Goal: Task Accomplishment & Management: Complete application form

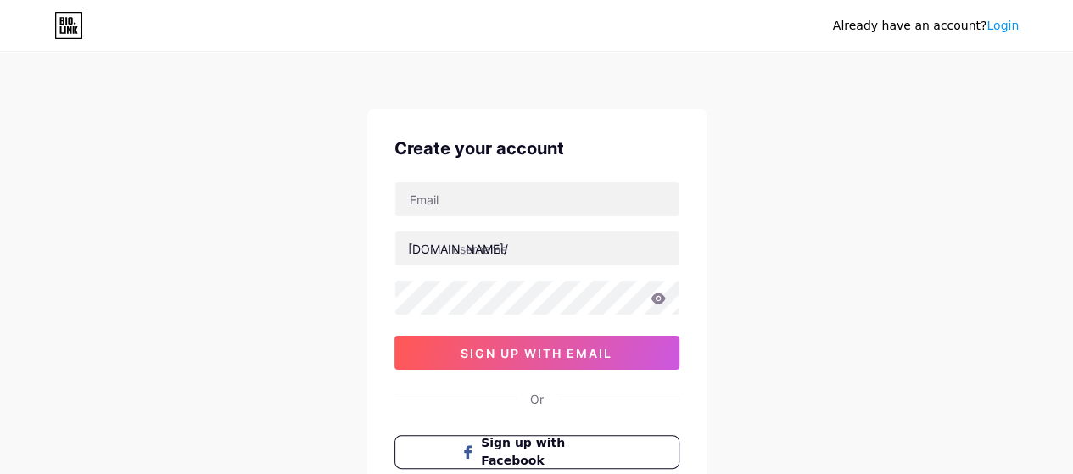
click at [169, 188] on div "Already have an account? Login Create your account [DOMAIN_NAME]/ sign up with …" at bounding box center [536, 324] width 1073 height 649
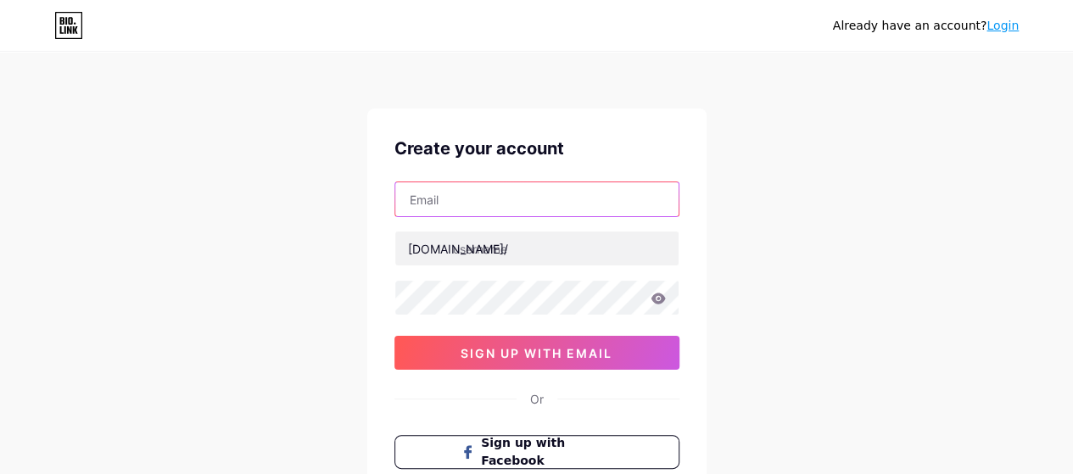
click at [533, 209] on input "text" at bounding box center [536, 199] width 283 height 34
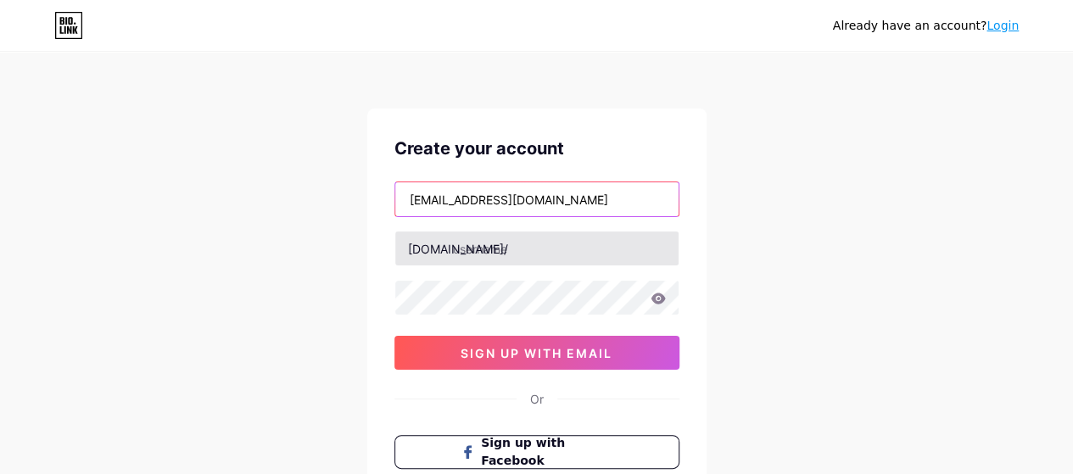
type input "[EMAIL_ADDRESS][DOMAIN_NAME]"
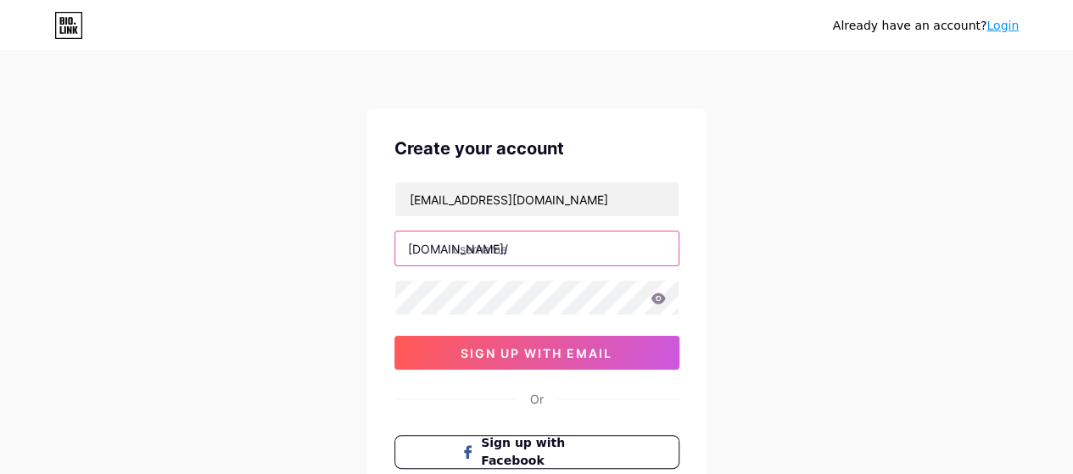
click at [514, 243] on input "text" at bounding box center [536, 249] width 283 height 34
type input "kidoozi"
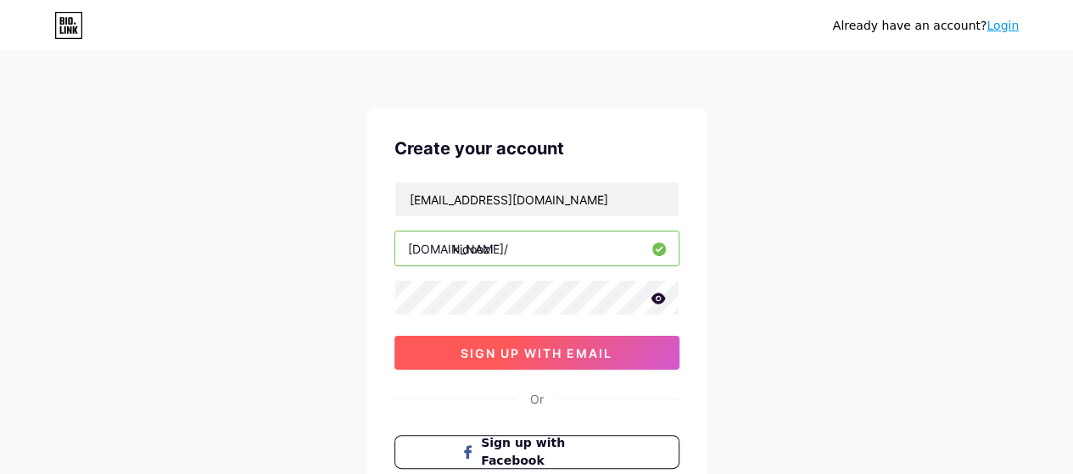
click at [494, 346] on span "sign up with email" at bounding box center [537, 353] width 152 height 14
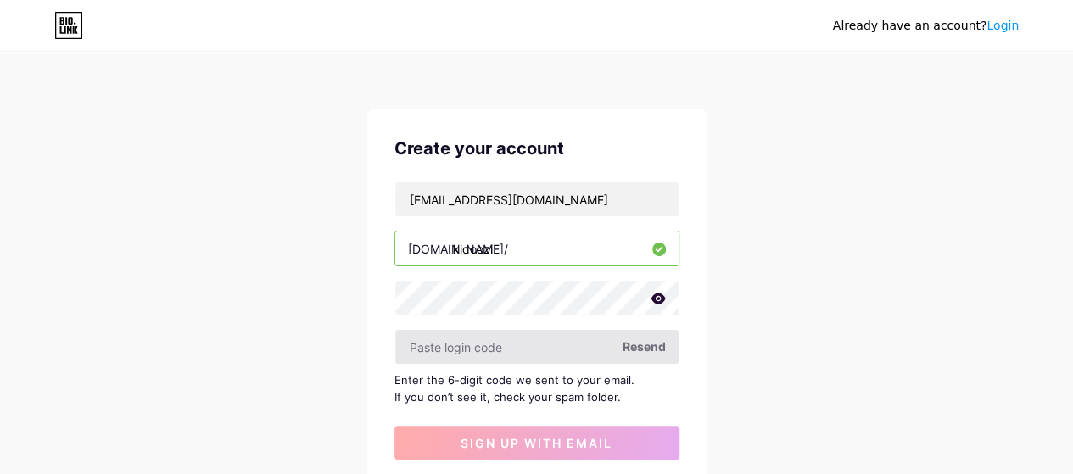
click at [484, 339] on input "text" at bounding box center [536, 347] width 283 height 34
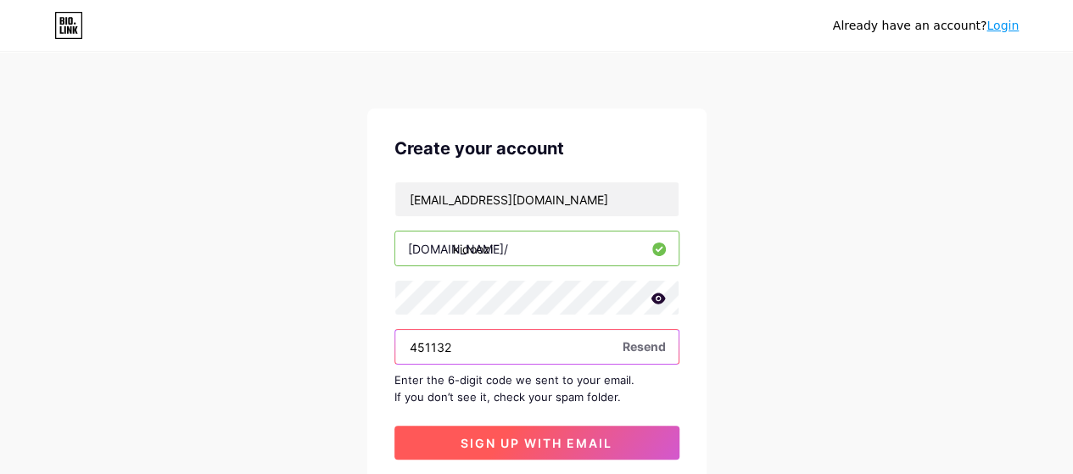
type input "451132"
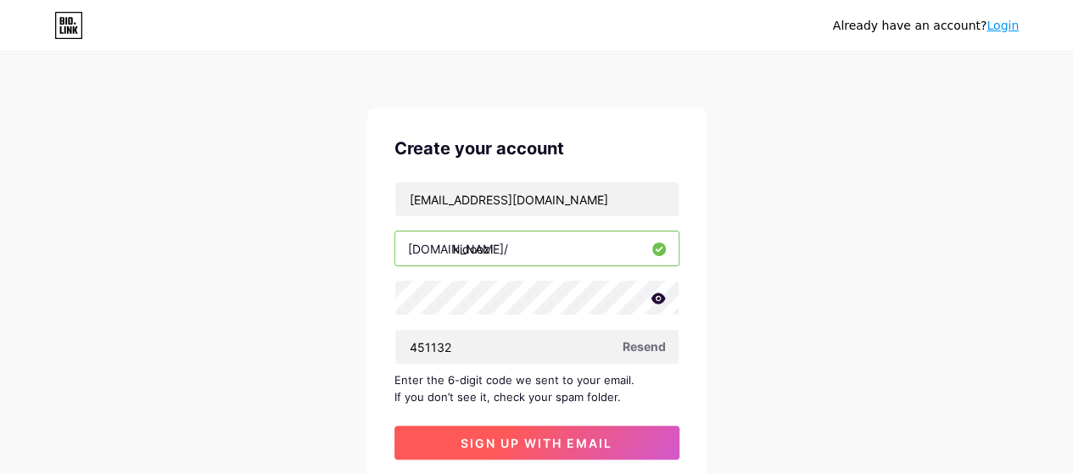
click at [461, 442] on span "sign up with email" at bounding box center [537, 443] width 152 height 14
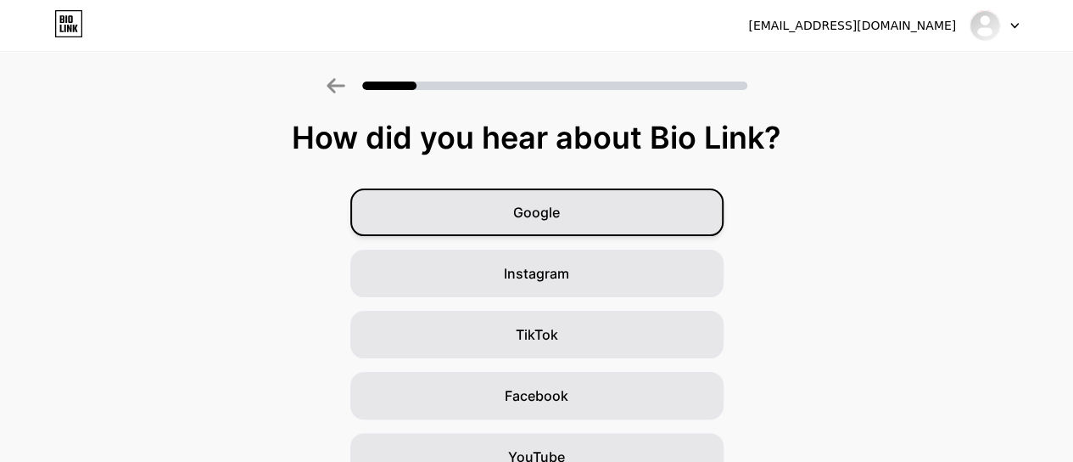
click at [553, 204] on span "Google" at bounding box center [536, 212] width 47 height 20
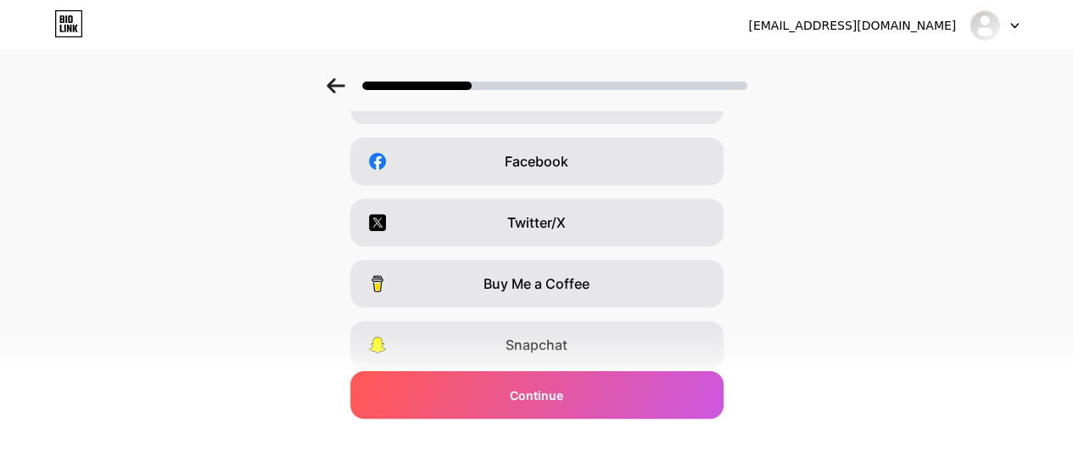
scroll to position [355, 0]
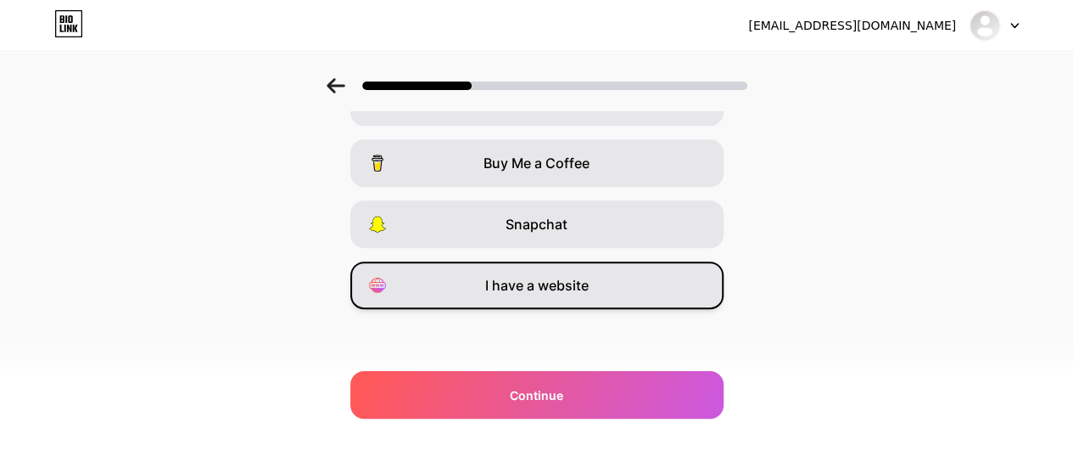
click at [533, 275] on span "I have a website" at bounding box center [537, 285] width 104 height 20
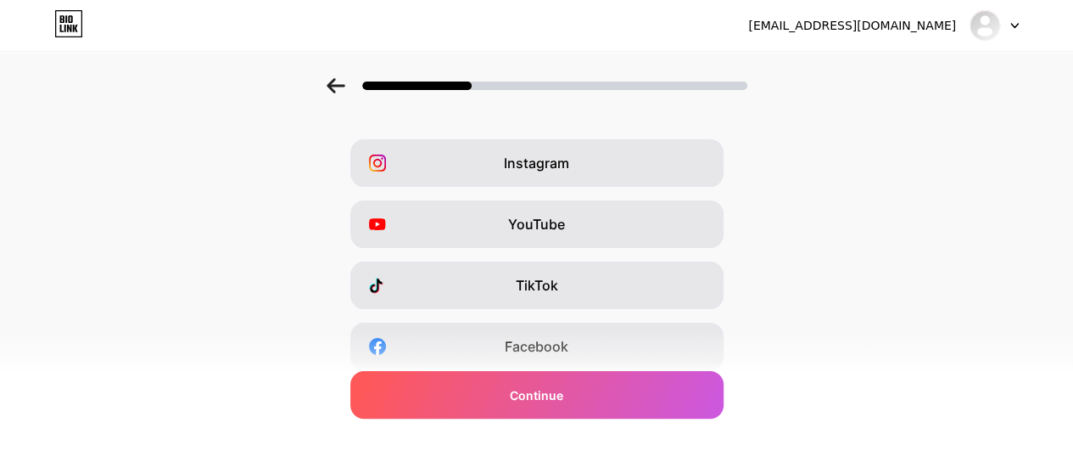
scroll to position [0, 0]
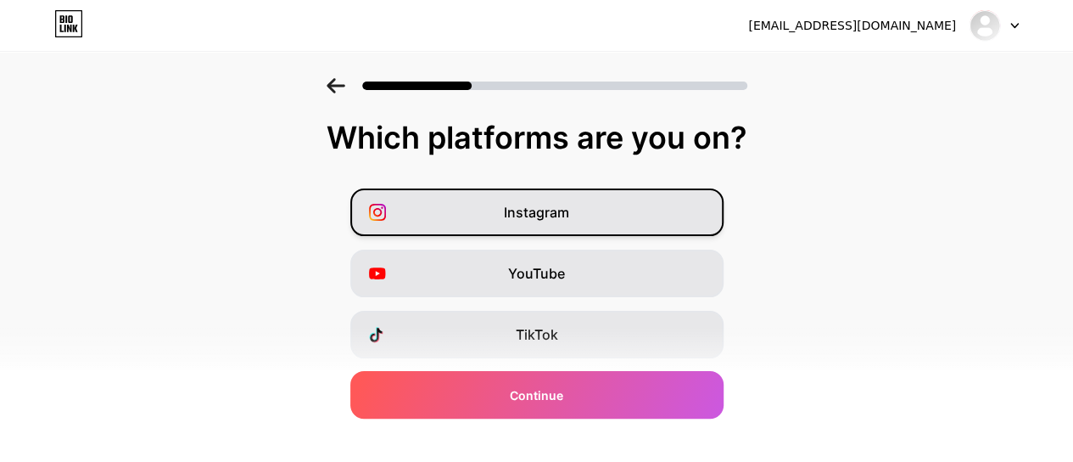
click at [538, 206] on span "Instagram" at bounding box center [536, 212] width 65 height 20
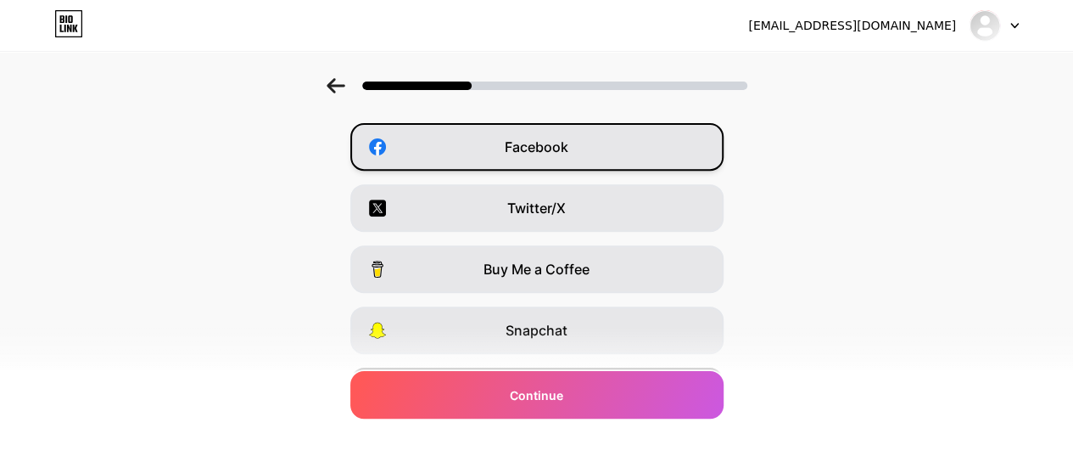
click at [541, 150] on span "Facebook" at bounding box center [537, 147] width 64 height 20
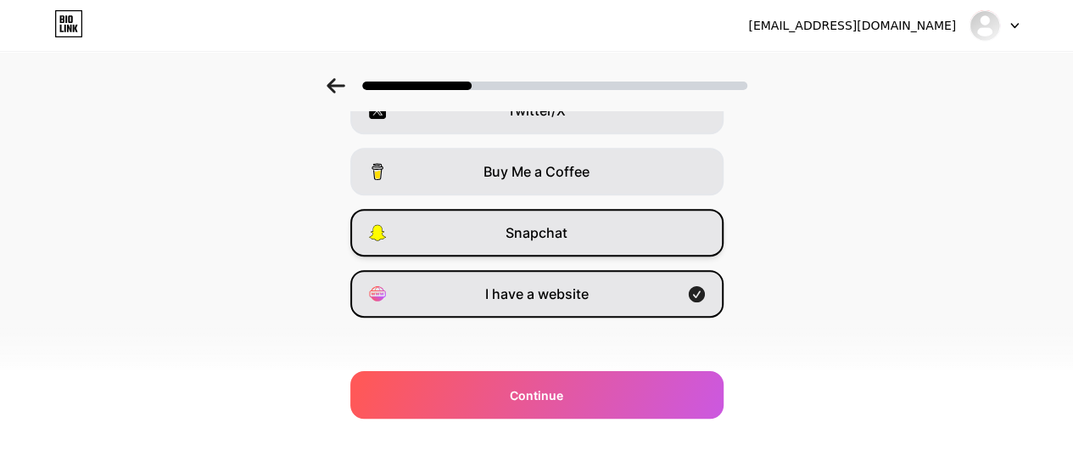
scroll to position [355, 0]
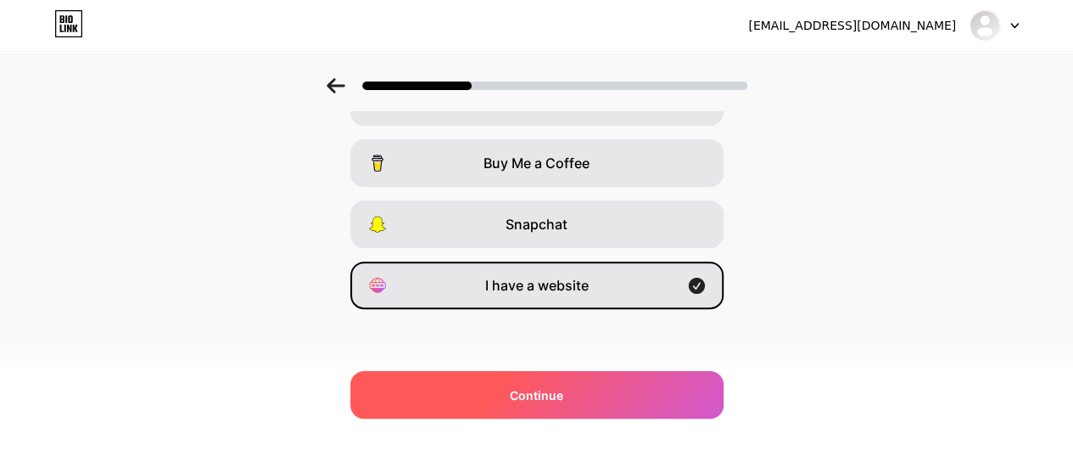
click at [528, 395] on span "Continue" at bounding box center [536, 395] width 53 height 18
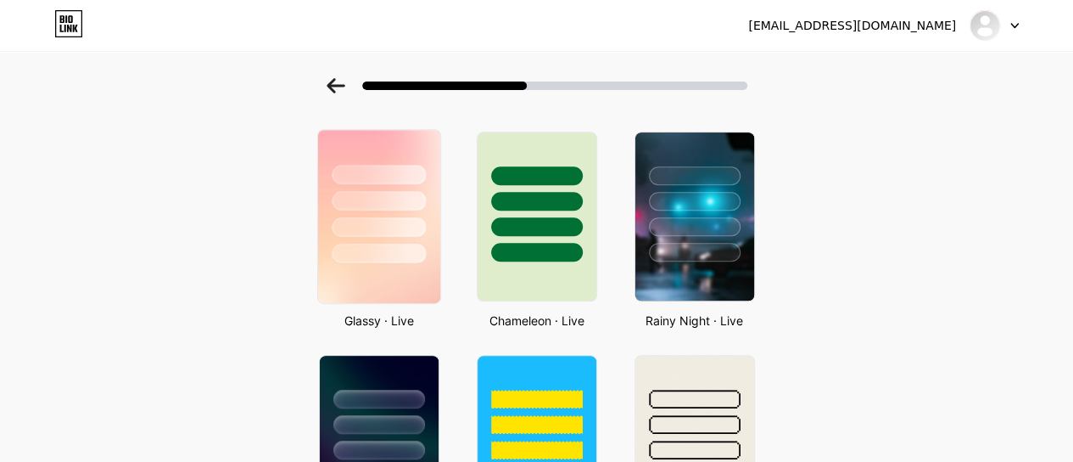
scroll to position [509, 0]
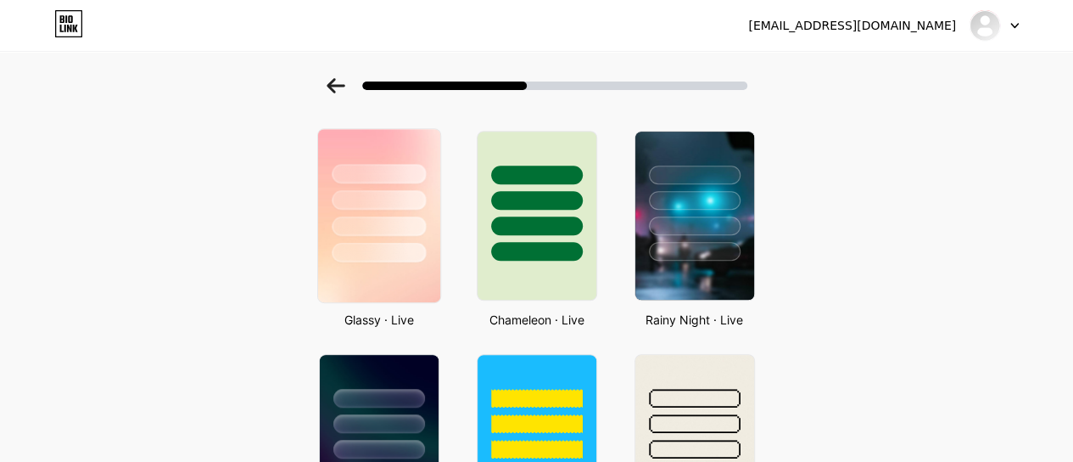
click at [395, 210] on div at bounding box center [378, 195] width 122 height 133
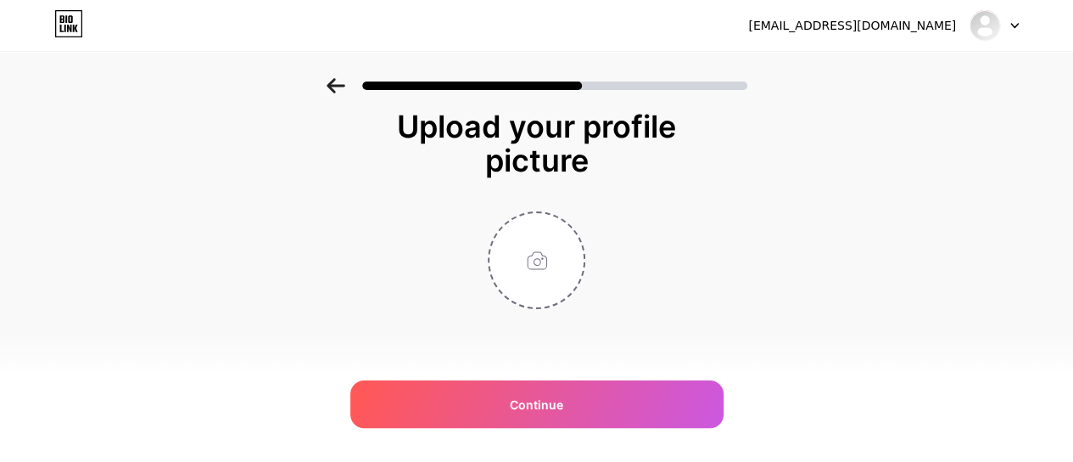
scroll to position [0, 0]
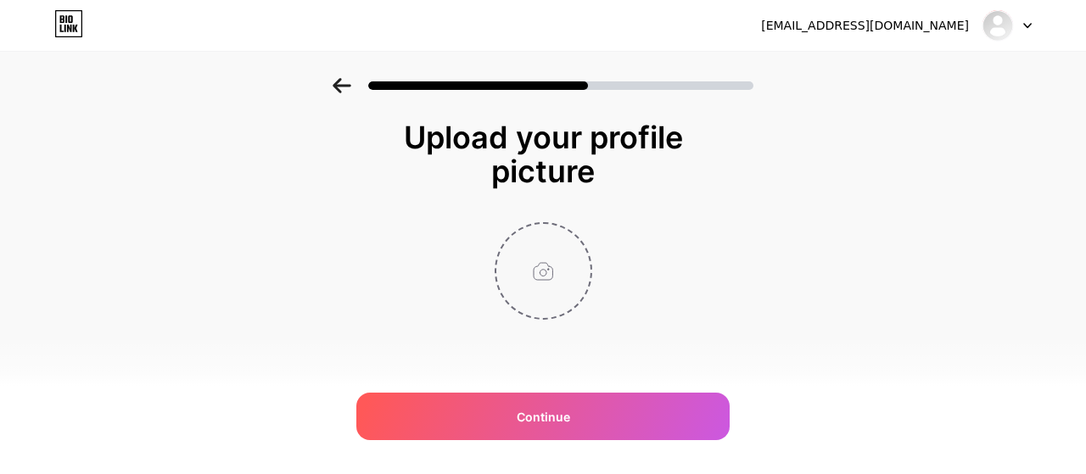
click at [557, 283] on input "file" at bounding box center [543, 271] width 94 height 94
click at [536, 249] on input "file" at bounding box center [543, 271] width 94 height 94
type input "C:\fakepath\Untitled design (4).png"
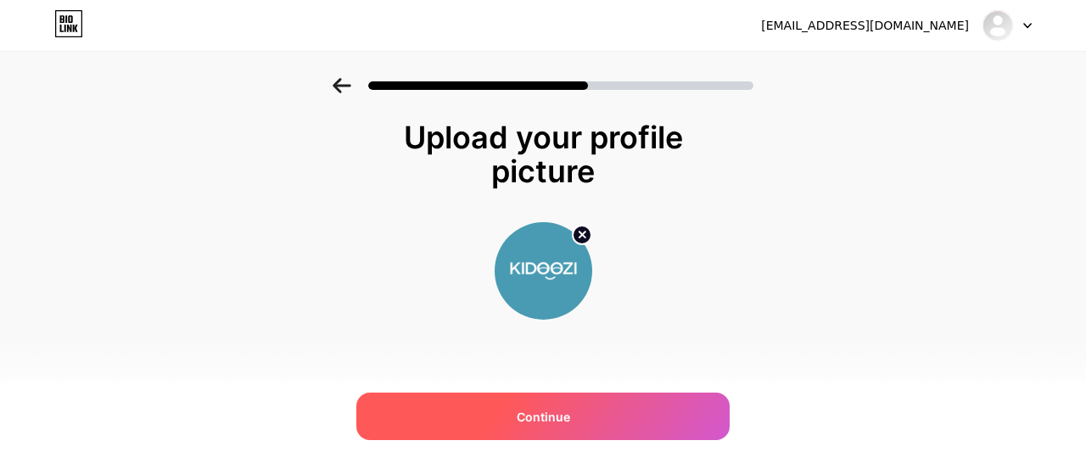
click at [571, 413] on div "Continue" at bounding box center [542, 417] width 373 height 48
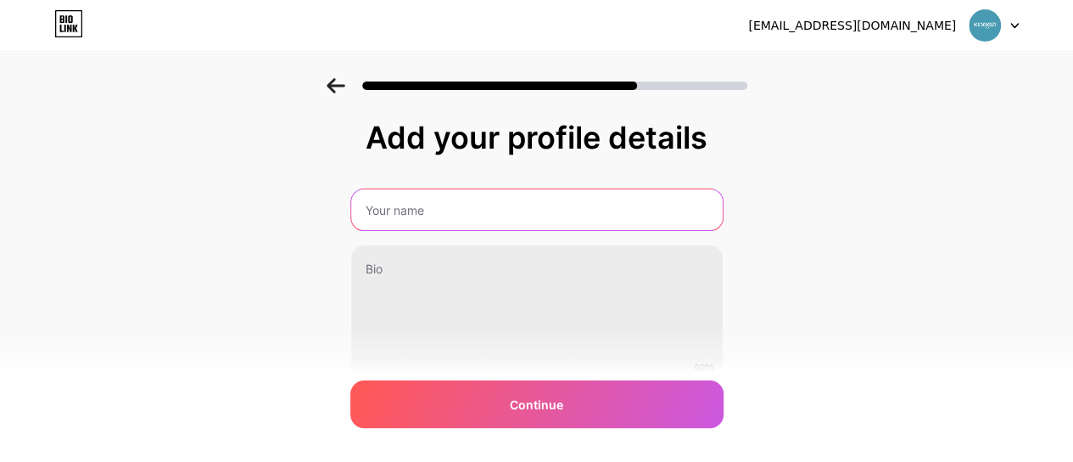
click at [482, 218] on input "text" at bounding box center [537, 209] width 372 height 41
paste input "KIDOOZI | Baby & Kids Store"
type input "KIDOOZI | Baby & Kids Store"
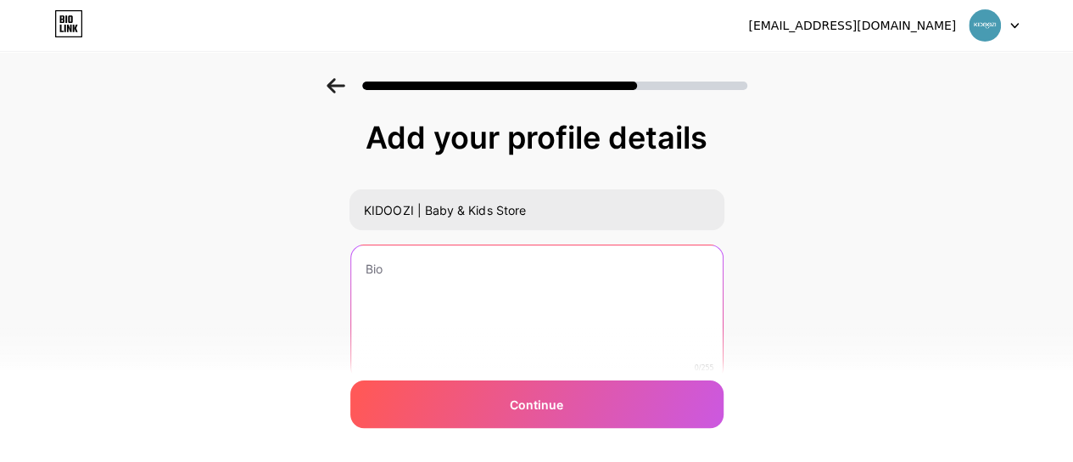
click at [475, 276] on textarea at bounding box center [537, 313] width 372 height 137
paste textarea "the best online store for babies and kids in the [GEOGRAPHIC_DATA] 🇵🇭 👶🏻👧🏻👦🏻"
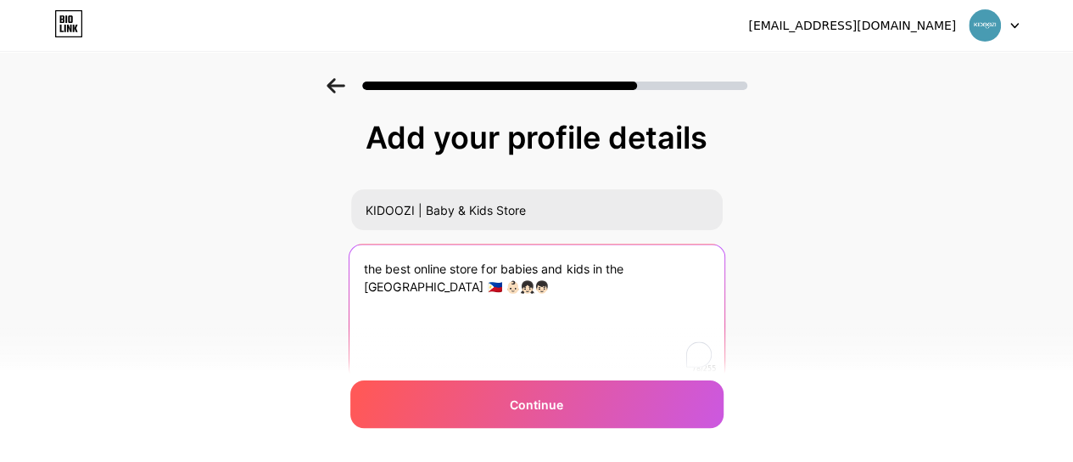
click at [411, 280] on textarea "the best online store for babies and kids in the [GEOGRAPHIC_DATA] 🇵🇭 👶🏻👧🏻👦🏻" at bounding box center [536, 313] width 375 height 138
drag, startPoint x: 372, startPoint y: 262, endPoint x: 351, endPoint y: 264, distance: 21.3
click at [351, 264] on div "Add your profile details KIDOOZI | Baby & Kids Store the best online store for …" at bounding box center [536, 272] width 1073 height 388
click at [495, 288] on textarea "The best online store for babies and kids in the [GEOGRAPHIC_DATA] 🇵🇭 👶🏻👧🏻👦🏻" at bounding box center [536, 313] width 375 height 138
click at [372, 266] on textarea "The best online store for babies and kids in the [GEOGRAPHIC_DATA] 🇵🇭 👶🏻👧🏻👦🏻" at bounding box center [536, 313] width 375 height 138
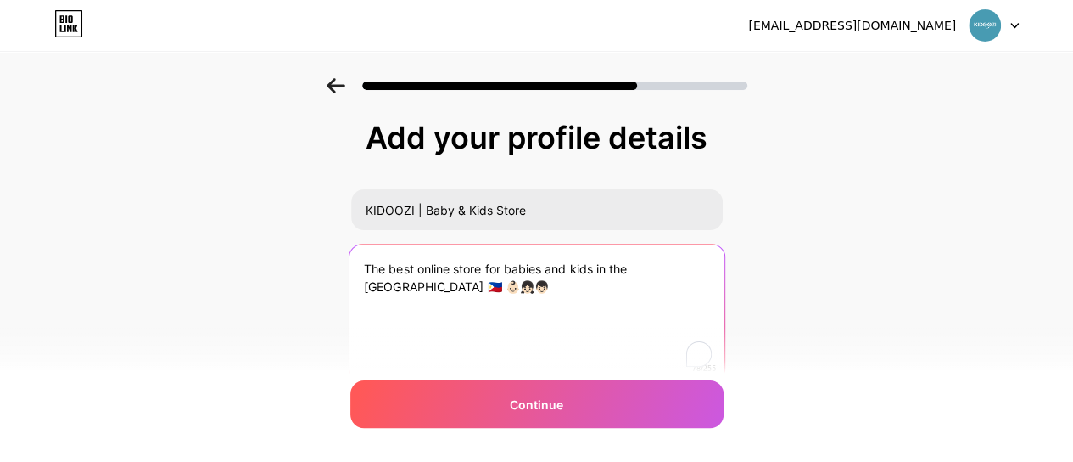
click at [451, 281] on textarea "The best online store for babies and kids in the [GEOGRAPHIC_DATA] 🇵🇭 👶🏻👧🏻👦🏻" at bounding box center [536, 313] width 375 height 138
click at [367, 266] on textarea "The best online store for babies and kids in the [GEOGRAPHIC_DATA] 🇵🇭 👶🏻👧🏻👦🏻" at bounding box center [536, 313] width 375 height 138
paste textarea "What kids want. What parents need. 👨‍👩‍👧‍👦 Shop now at [DOMAIN_NAME]! 💙"
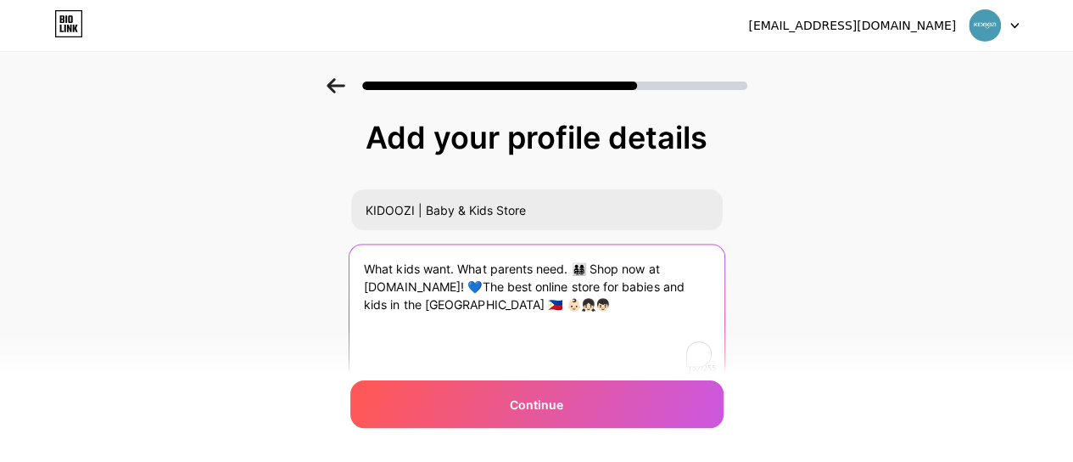
click at [430, 266] on textarea "What kids want. What parents need. 👨‍👩‍👧‍👦 Shop now at [DOMAIN_NAME]! 💙The best…" at bounding box center [536, 313] width 375 height 138
click at [407, 266] on textarea "What kids Want. What parents need. 👨‍👩‍👧‍👦 Shop now at [DOMAIN_NAME]! 💙The best…" at bounding box center [536, 313] width 375 height 138
click at [501, 266] on textarea "What Kids Want. What parents need. 👨‍👩‍👧‍👦 Shop now at [DOMAIN_NAME]! 💙The best…" at bounding box center [536, 313] width 375 height 138
click at [551, 266] on textarea "What Kids Want. What Parents need. 👨‍👩‍👧‍👦 Shop now at [DOMAIN_NAME]! 💙The best…" at bounding box center [536, 313] width 375 height 138
drag, startPoint x: 681, startPoint y: 265, endPoint x: 670, endPoint y: 266, distance: 11.2
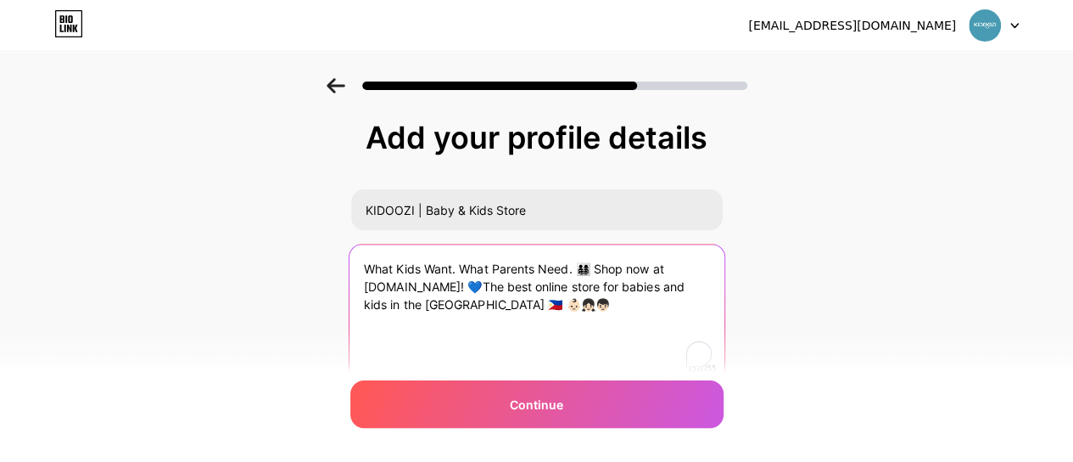
click at [670, 266] on textarea "What Kids Want. What Parents Need. 👨‍👩‍👧‍👦 Shop now at [DOMAIN_NAME]! 💙The best…" at bounding box center [536, 313] width 375 height 138
drag, startPoint x: 454, startPoint y: 283, endPoint x: 477, endPoint y: 283, distance: 22.9
click at [477, 283] on textarea "What Kids Want. What Parents Need. 👨‍👩‍👧‍👦 Shop now on [DOMAIN_NAME]! 💙The best…" at bounding box center [536, 313] width 375 height 138
click at [555, 313] on textarea "What Kids Want. What Parents Need. 👨‍👩‍👧‍👦 Shop now on [DOMAIN_NAME]! - the bes…" at bounding box center [536, 313] width 375 height 138
click at [368, 266] on textarea "What Kids Want. What Parents Need. 👨‍👩‍👧‍👦 Shop now on [DOMAIN_NAME]! - the bes…" at bounding box center [536, 313] width 375 height 138
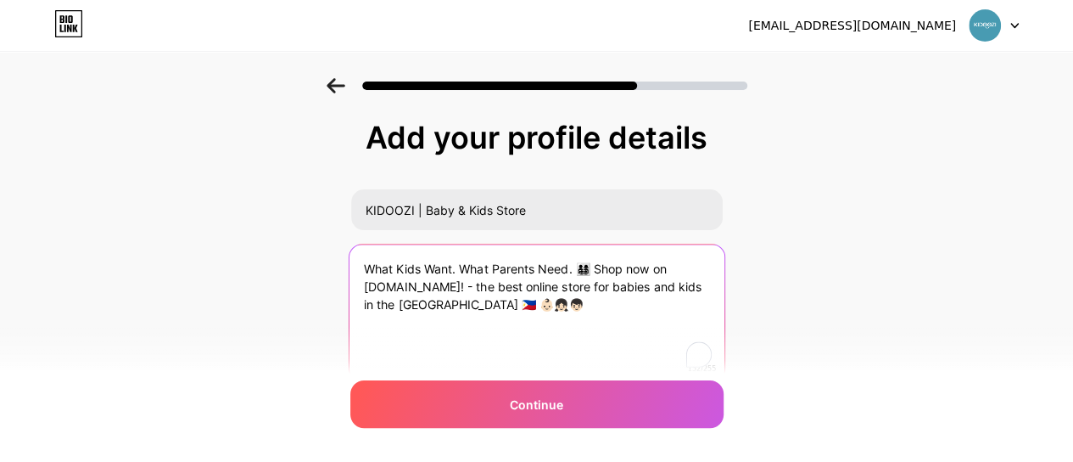
click at [448, 286] on textarea "What Kids Want. What Parents Need. 👨‍👩‍👧‍👦 Shop now on [DOMAIN_NAME]! - the bes…" at bounding box center [536, 313] width 375 height 138
click at [450, 305] on textarea "What Kids Want. What Parents Need. 👨‍👩‍👧‍👦 Shop now on [DOMAIN_NAME] - the best…" at bounding box center [536, 313] width 375 height 138
click at [583, 308] on textarea "What Kids Want. What Parents Need. 👨‍👩‍👧‍👦 Shop now on [DOMAIN_NAME] - the best…" at bounding box center [536, 313] width 375 height 138
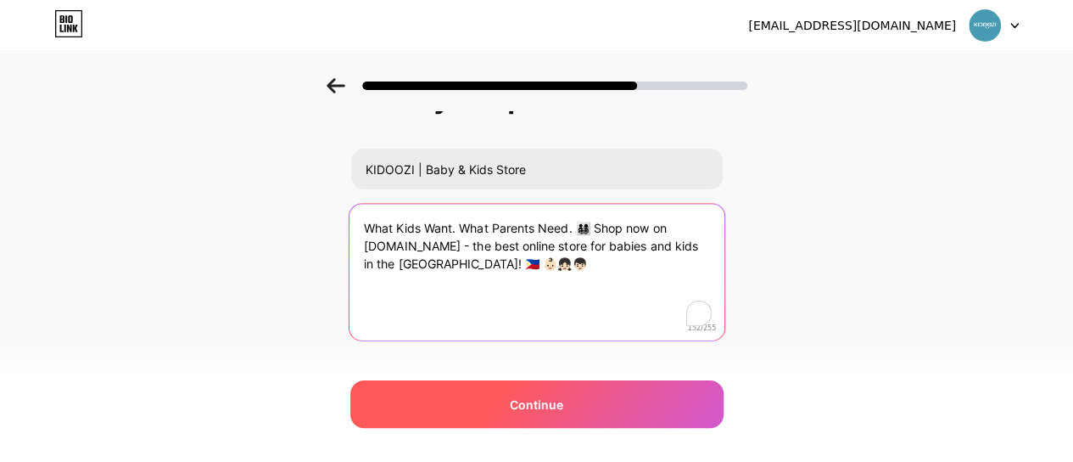
scroll to position [71, 0]
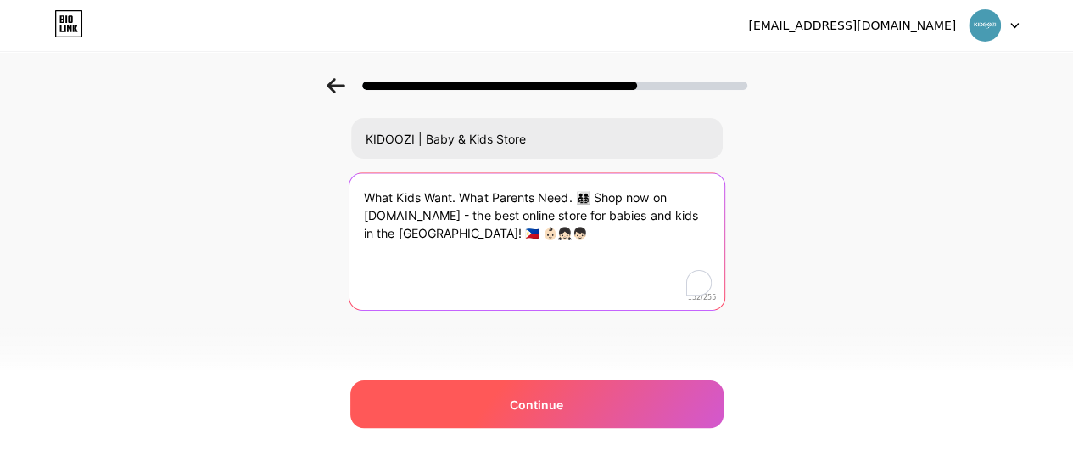
type textarea "What Kids Want. What Parents Need. 👨‍👩‍👧‍👦 Shop now on [DOMAIN_NAME] - the best…"
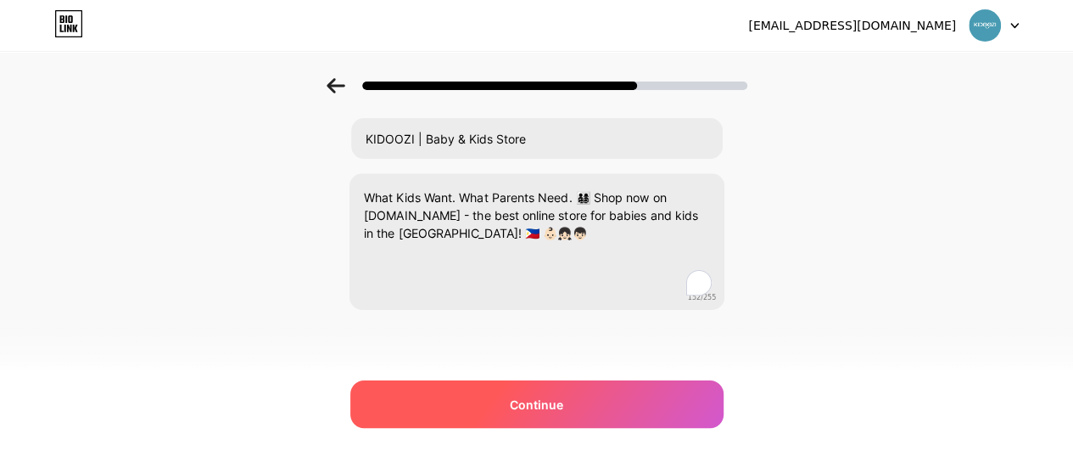
click at [551, 386] on div "Continue" at bounding box center [536, 404] width 373 height 48
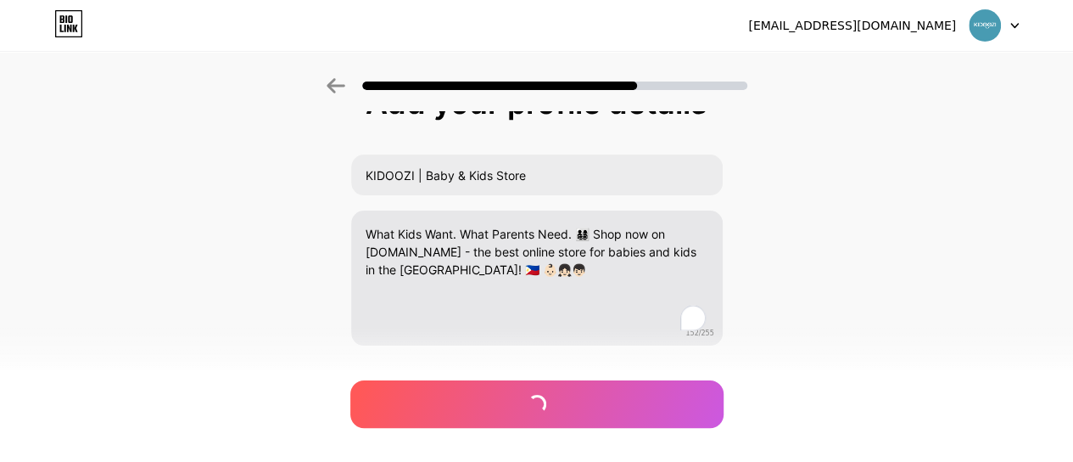
scroll to position [0, 0]
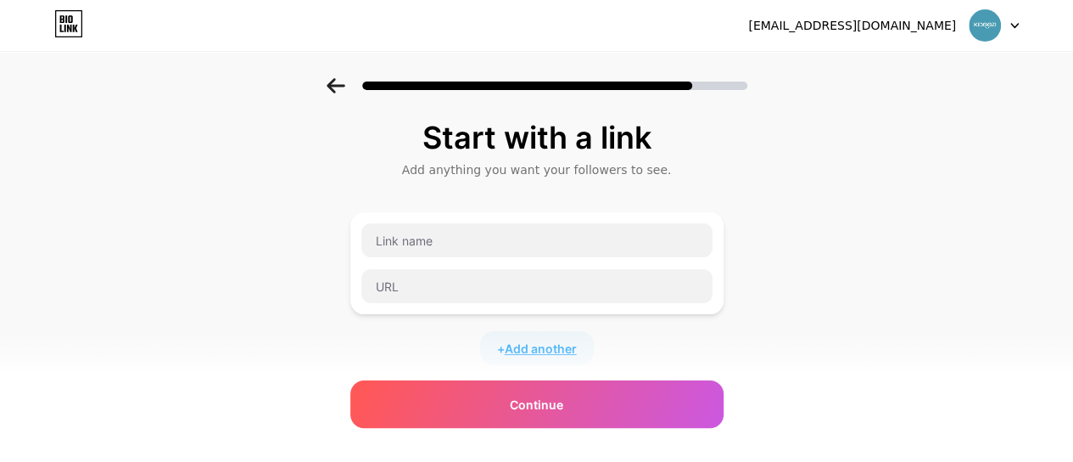
click at [546, 347] on span "Add another" at bounding box center [541, 348] width 72 height 18
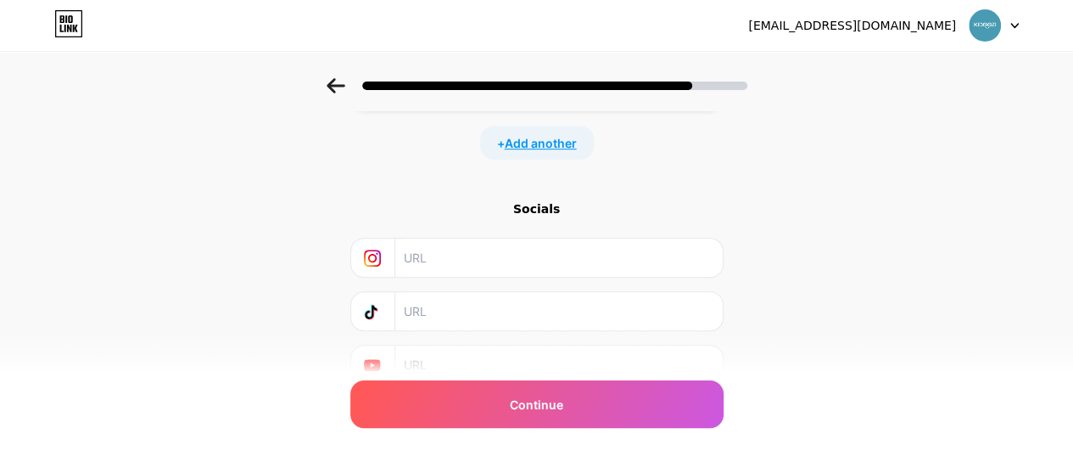
scroll to position [395, 0]
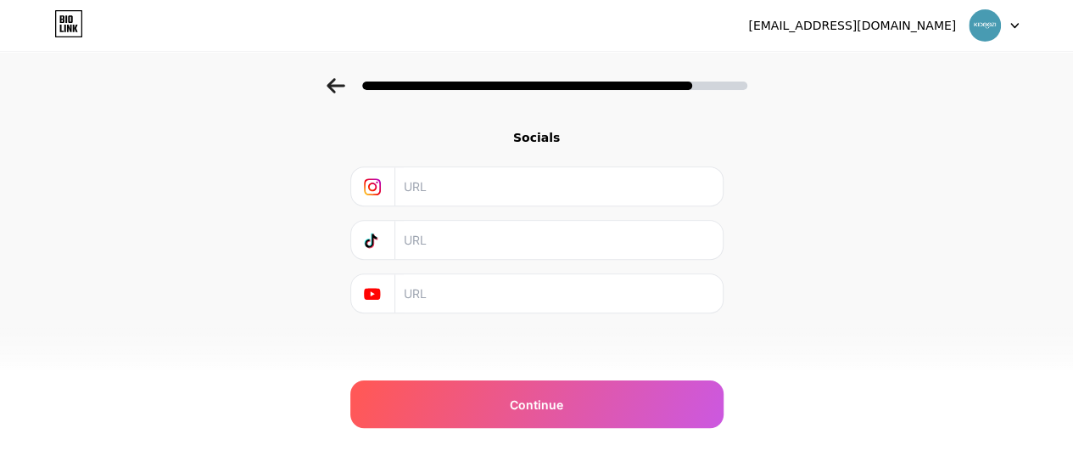
click at [519, 185] on input "text" at bounding box center [558, 186] width 308 height 38
paste input "[URL][DOMAIN_NAME]"
type input "[URL][DOMAIN_NAME]"
click at [448, 281] on input "text" at bounding box center [558, 293] width 308 height 38
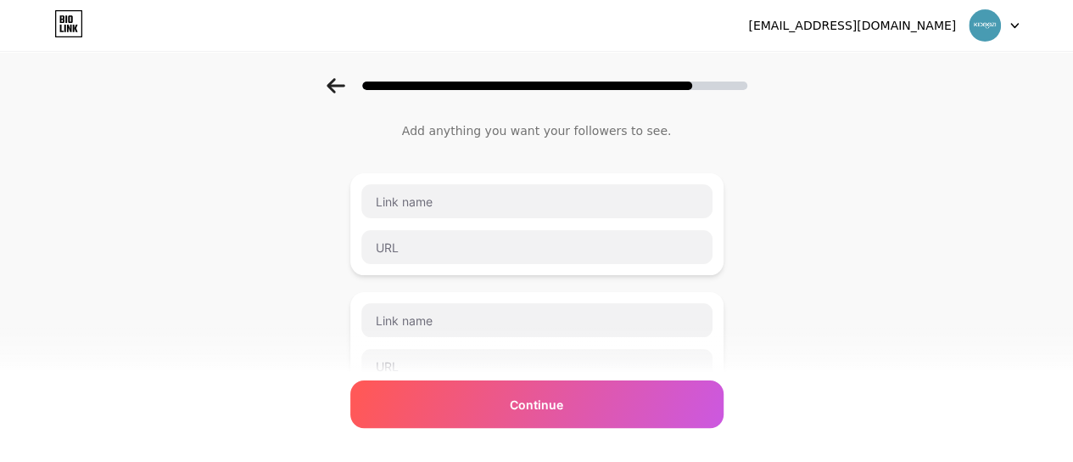
scroll to position [0, 0]
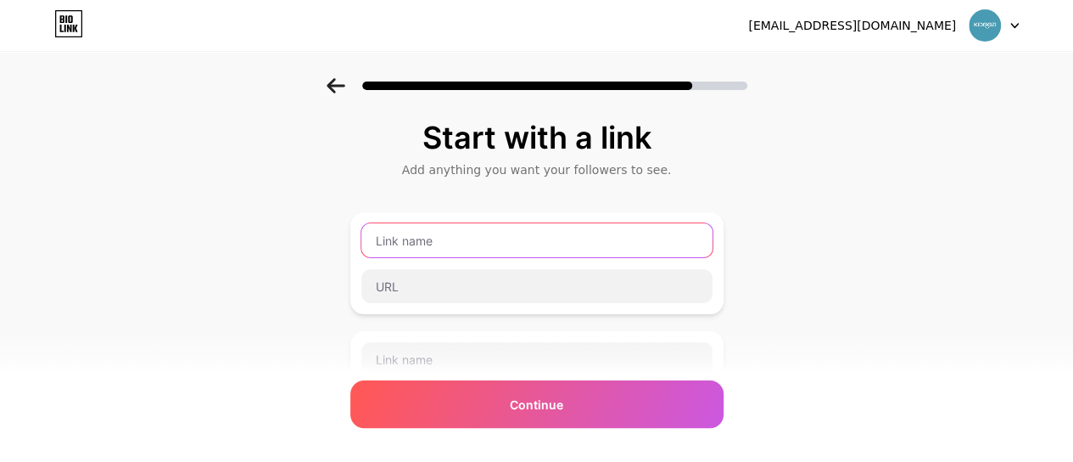
click at [468, 237] on input "text" at bounding box center [536, 240] width 351 height 34
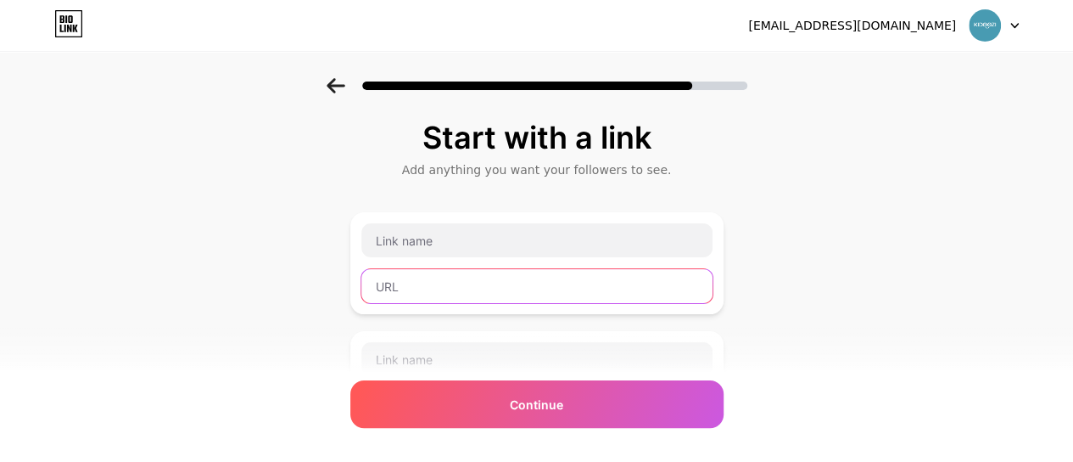
click at [398, 284] on input "text" at bounding box center [536, 286] width 351 height 34
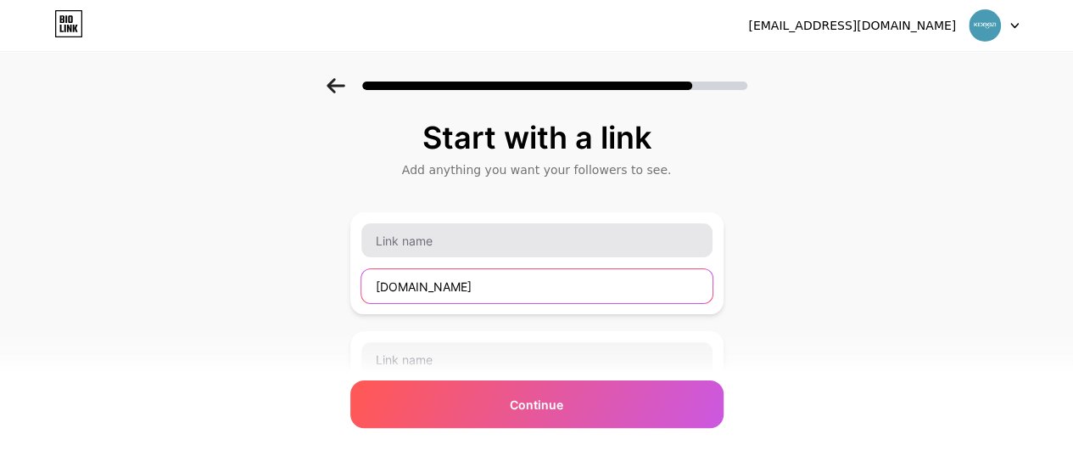
type input "[DOMAIN_NAME]"
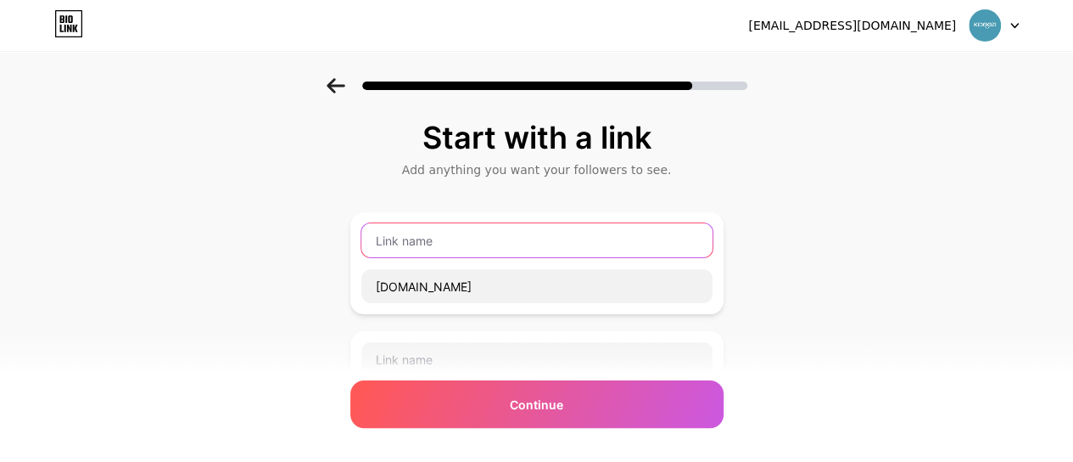
click at [419, 232] on input "text" at bounding box center [536, 240] width 351 height 34
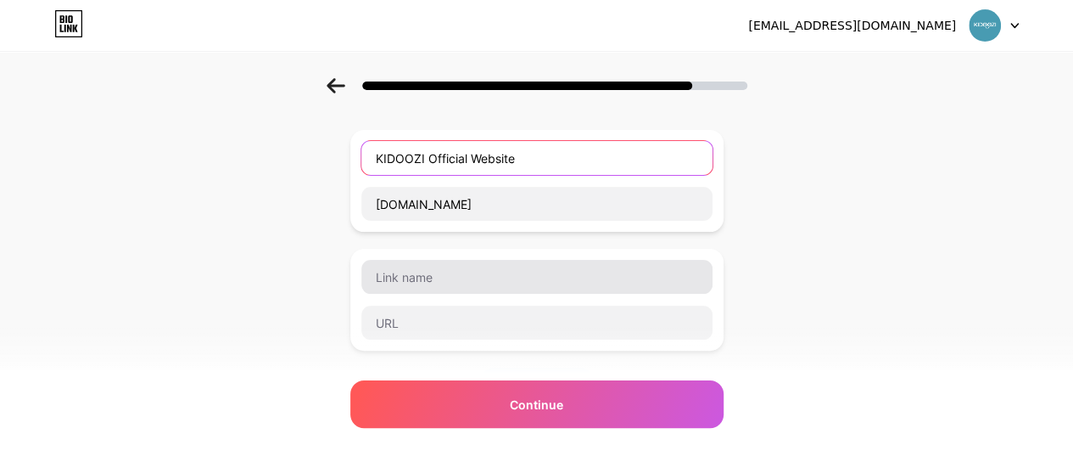
type input "KIDOOZI Official Website"
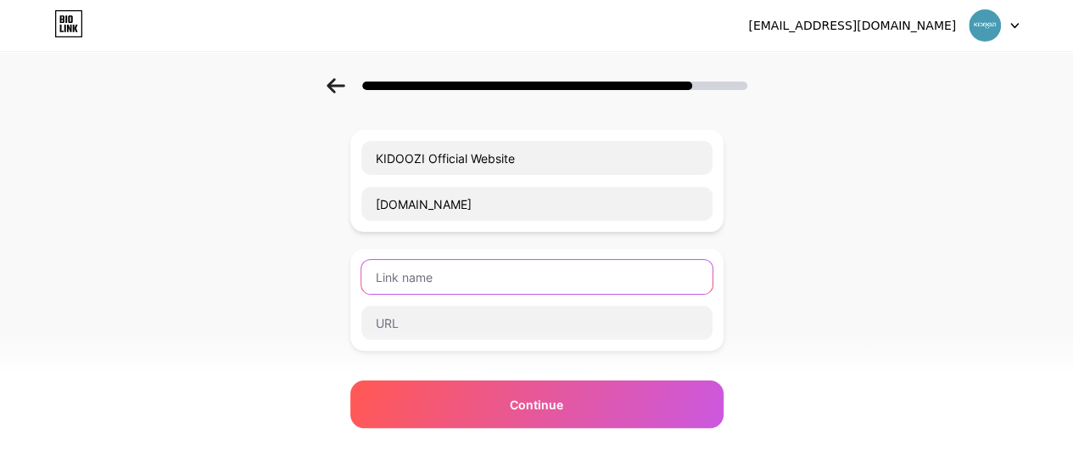
click at [442, 268] on input "text" at bounding box center [536, 277] width 351 height 34
paste input "KIDOOZI Official Website"
click at [433, 271] on input "KIDOOZI Official Website" at bounding box center [536, 275] width 351 height 34
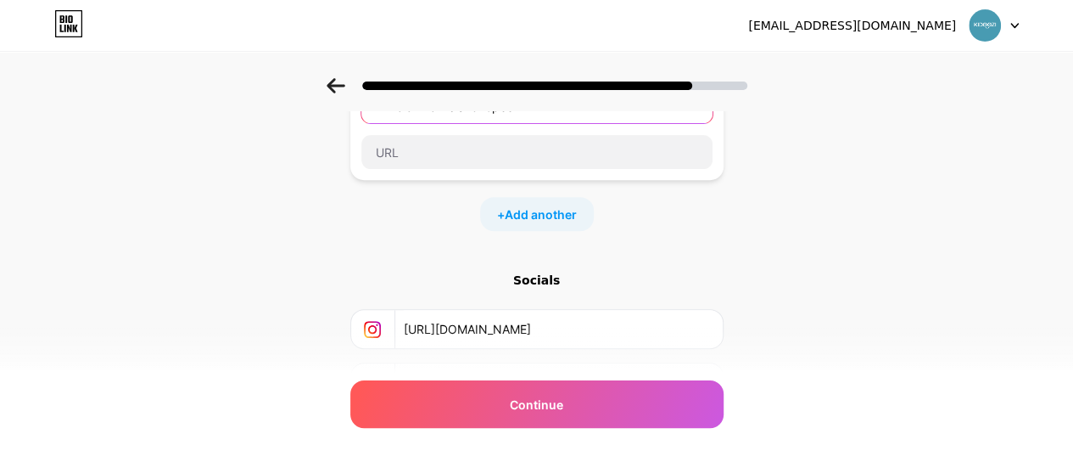
scroll to position [253, 0]
type input "KIDOOZI Official Shopee"
click at [534, 208] on span "Add another" at bounding box center [541, 214] width 72 height 18
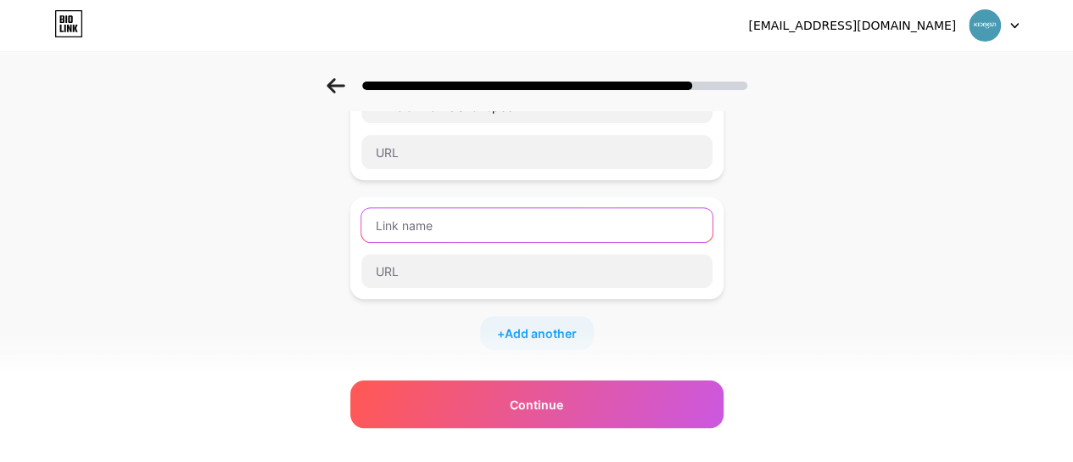
click at [482, 222] on input "text" at bounding box center [536, 225] width 351 height 34
paste input "KIDOOZI Official Shopee"
type input "KIDOOZI Official Shopee"
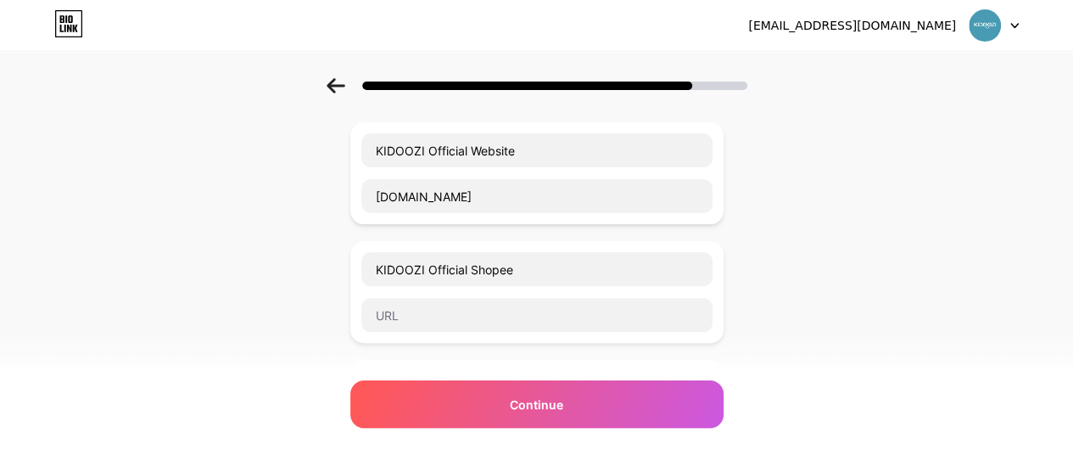
click at [827, 257] on div "Start with a link Add anything you want your followers to see. KIDOOZI Official…" at bounding box center [536, 405] width 1073 height 834
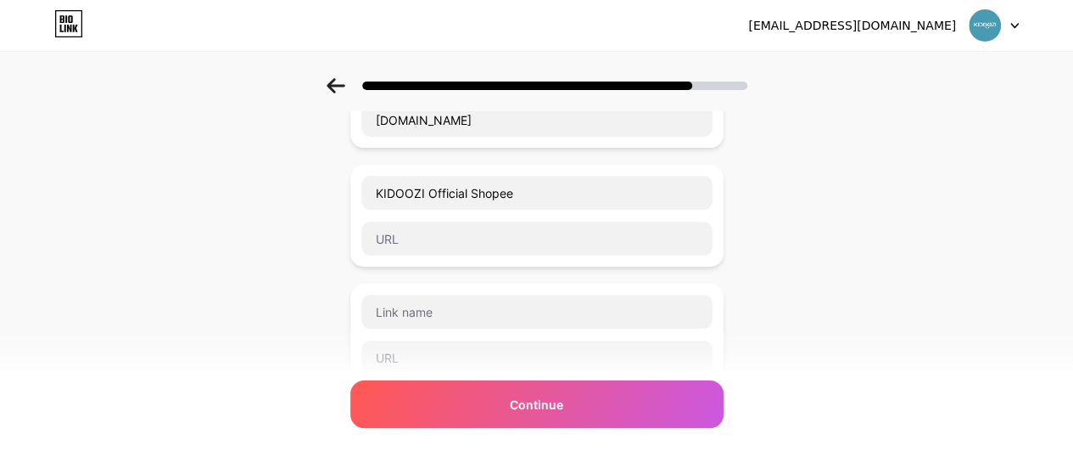
scroll to position [169, 0]
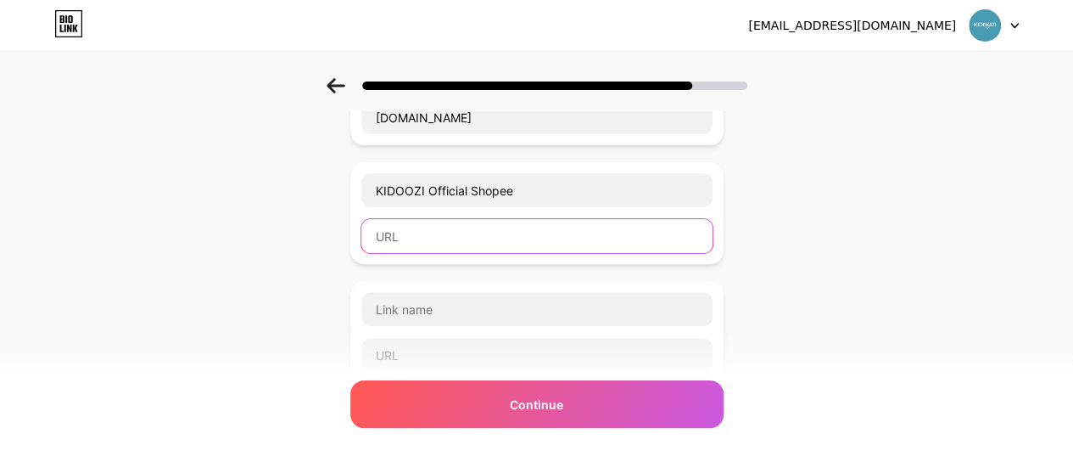
click at [480, 219] on input "text" at bounding box center [536, 236] width 351 height 34
paste input "[URL][DOMAIN_NAME]"
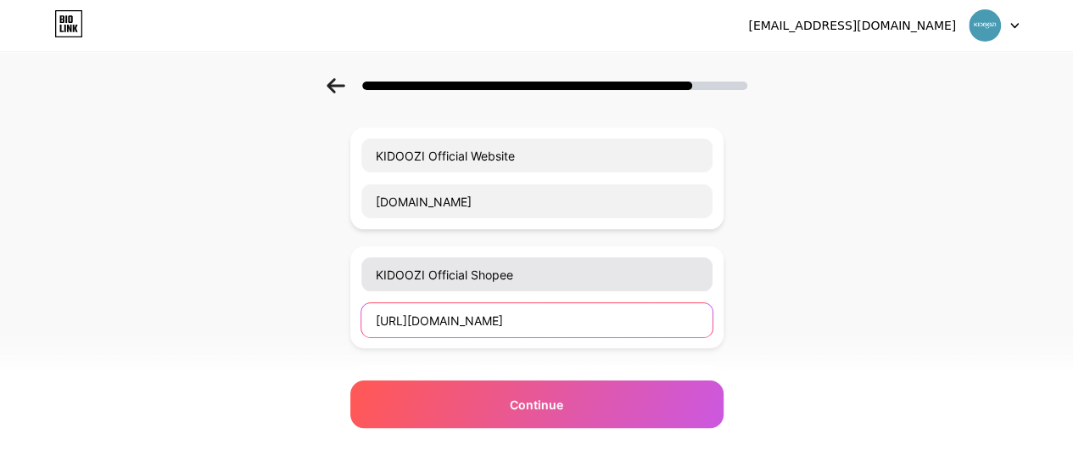
scroll to position [85, 0]
type input "[URL][DOMAIN_NAME]"
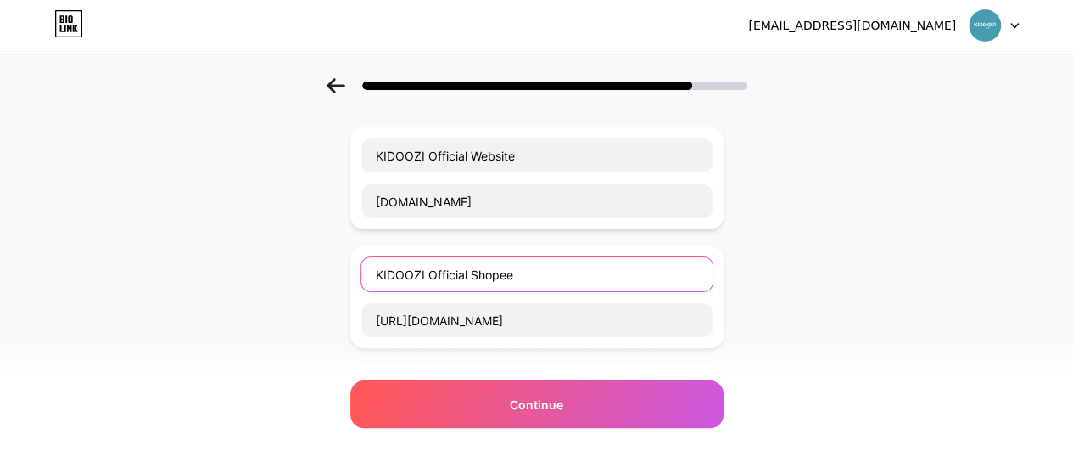
click at [606, 273] on input "KIDOOZI Official Shopee" at bounding box center [536, 274] width 351 height 34
type input "KIDOOZI Official Shopee Store"
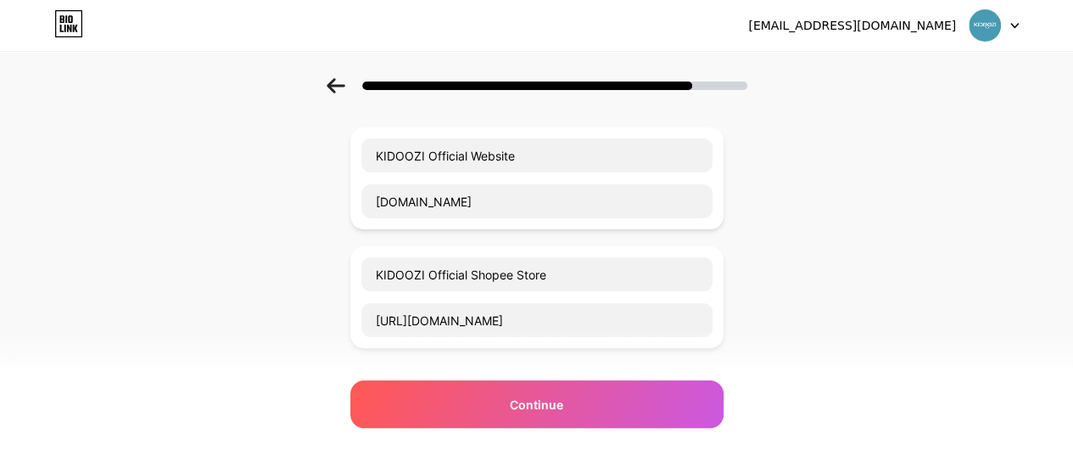
click at [830, 240] on div "Start with a link Add anything you want your followers to see. KIDOOZI Official…" at bounding box center [536, 410] width 1073 height 834
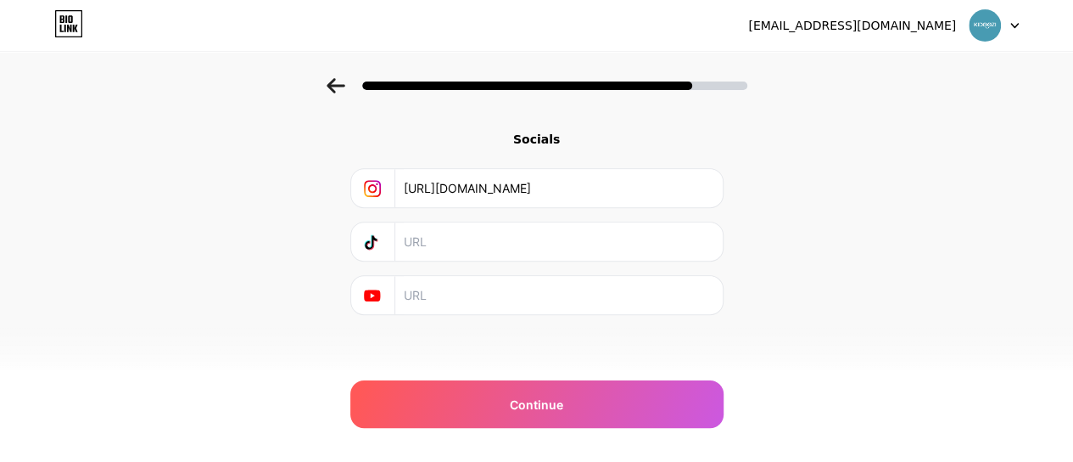
scroll to position [513, 0]
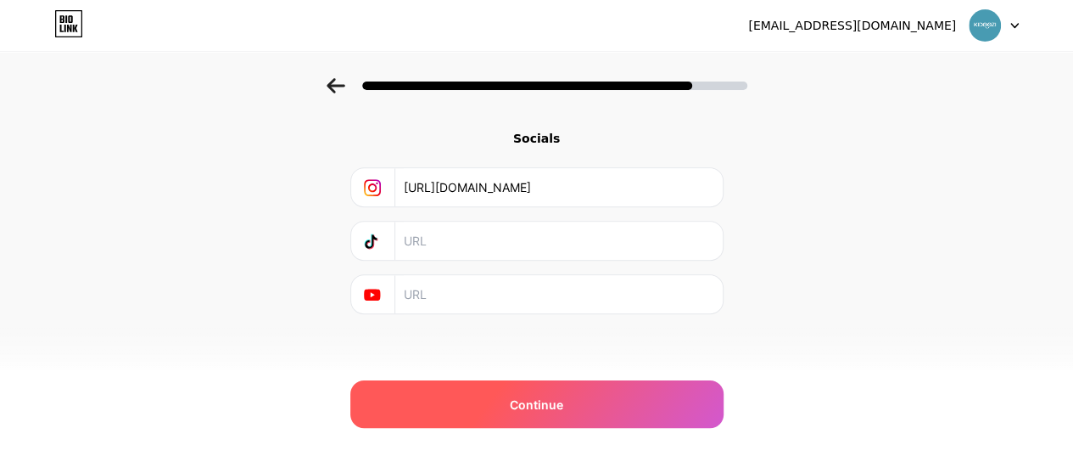
click at [520, 406] on span "Continue" at bounding box center [536, 404] width 53 height 18
click at [512, 402] on div "Continue" at bounding box center [536, 404] width 373 height 48
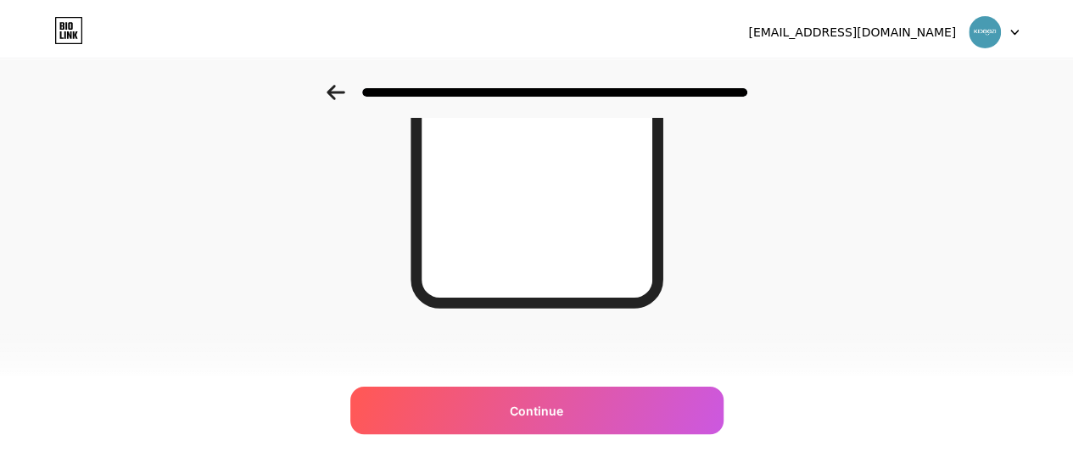
scroll to position [0, 0]
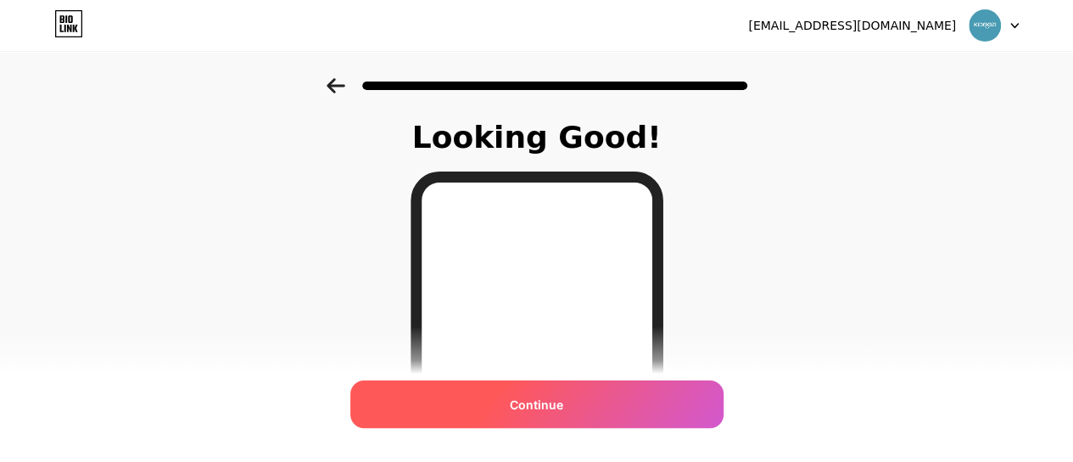
click at [572, 400] on div "Continue" at bounding box center [536, 404] width 373 height 48
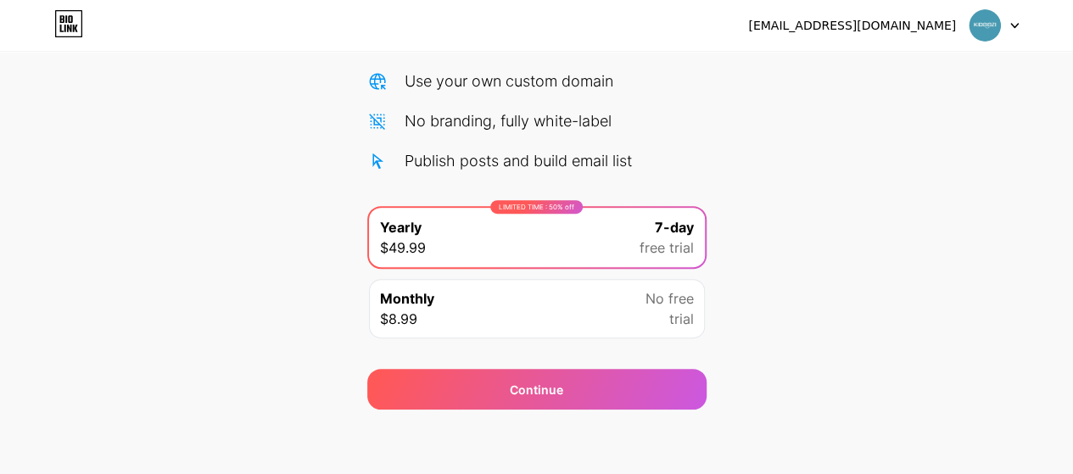
scroll to position [207, 0]
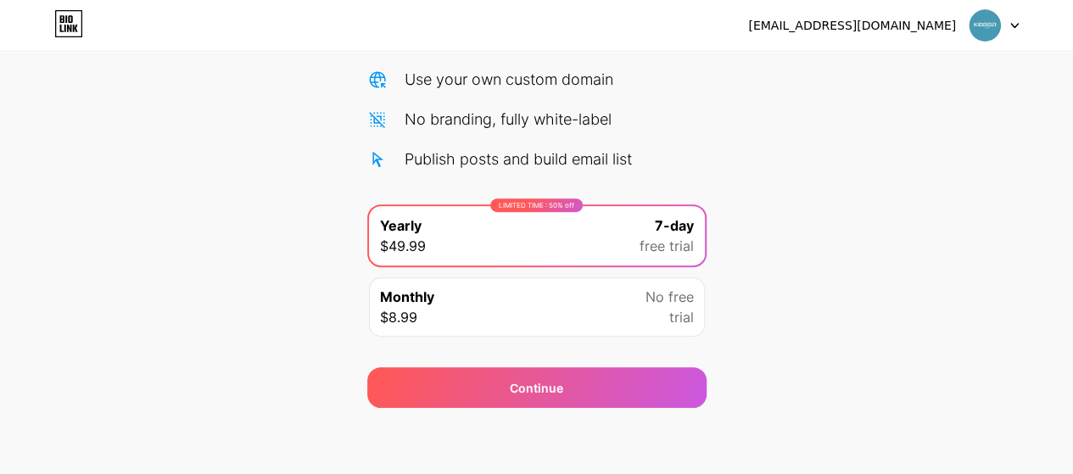
click at [493, 296] on div "Monthly $8.99 No free trial" at bounding box center [537, 306] width 336 height 59
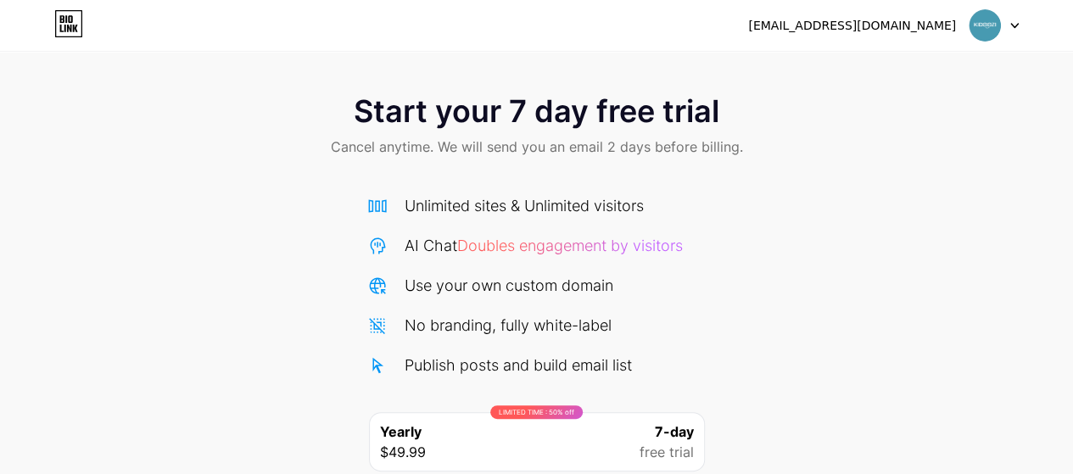
scroll to position [0, 0]
click at [1007, 21] on div at bounding box center [994, 25] width 49 height 31
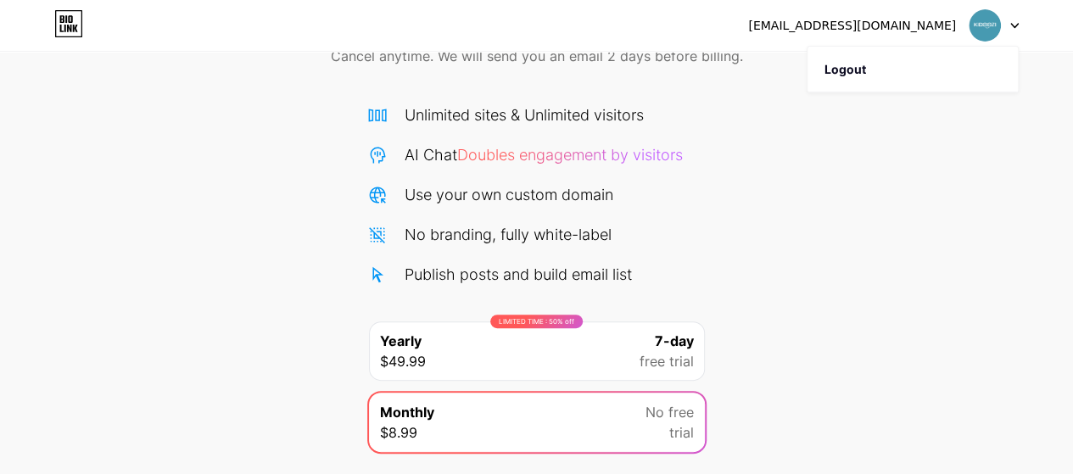
scroll to position [207, 0]
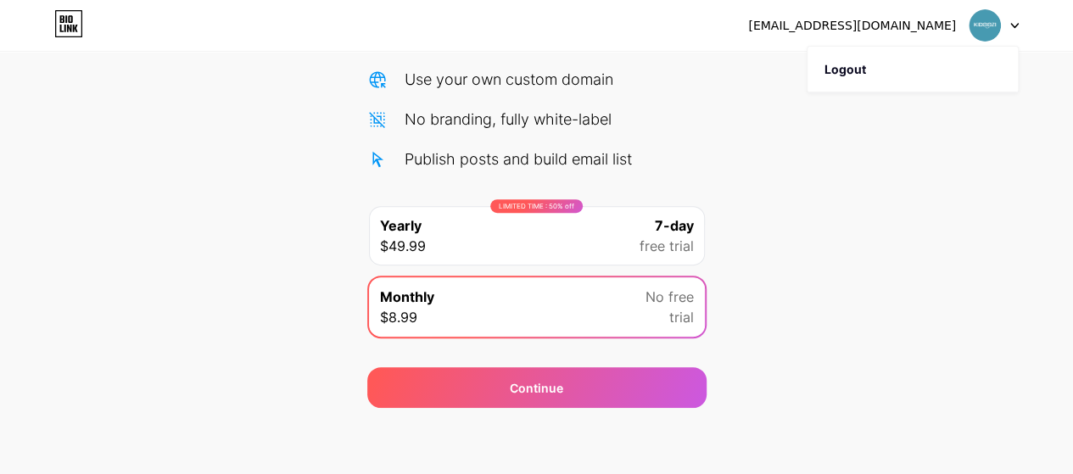
click at [808, 241] on div "Start your 7 day free trial Cancel anytime. We will send you an email 2 days be…" at bounding box center [536, 139] width 1073 height 537
click at [504, 224] on div "LIMITED TIME : 50% off Yearly $49.99 7-day free trial" at bounding box center [537, 235] width 336 height 59
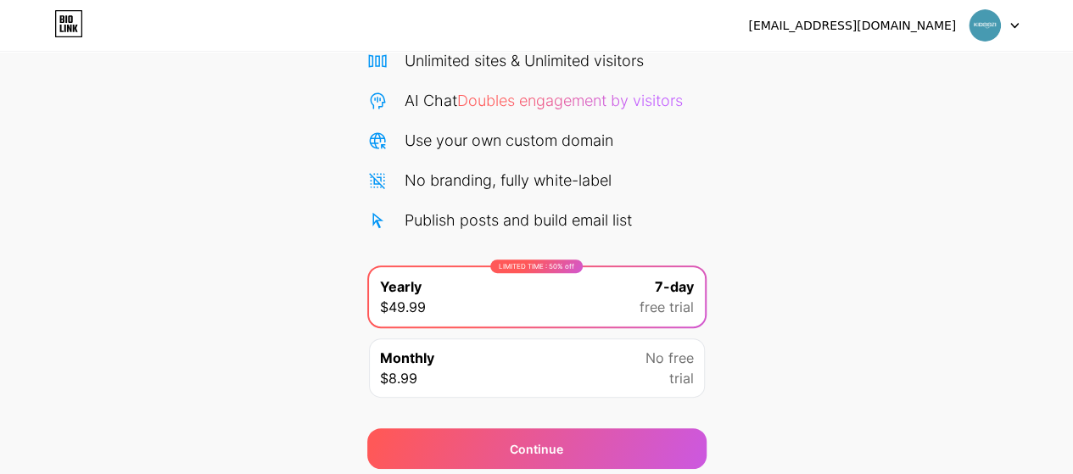
scroll to position [0, 0]
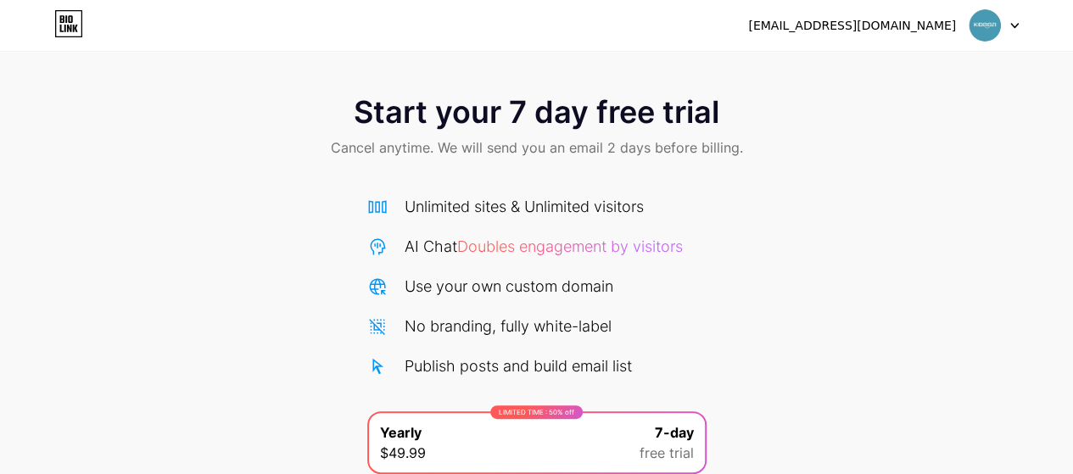
click at [69, 17] on icon at bounding box center [70, 19] width 4 height 8
click at [999, 18] on span at bounding box center [985, 25] width 32 height 32
click at [72, 21] on icon at bounding box center [70, 19] width 4 height 8
